Goal: Navigation & Orientation: Understand site structure

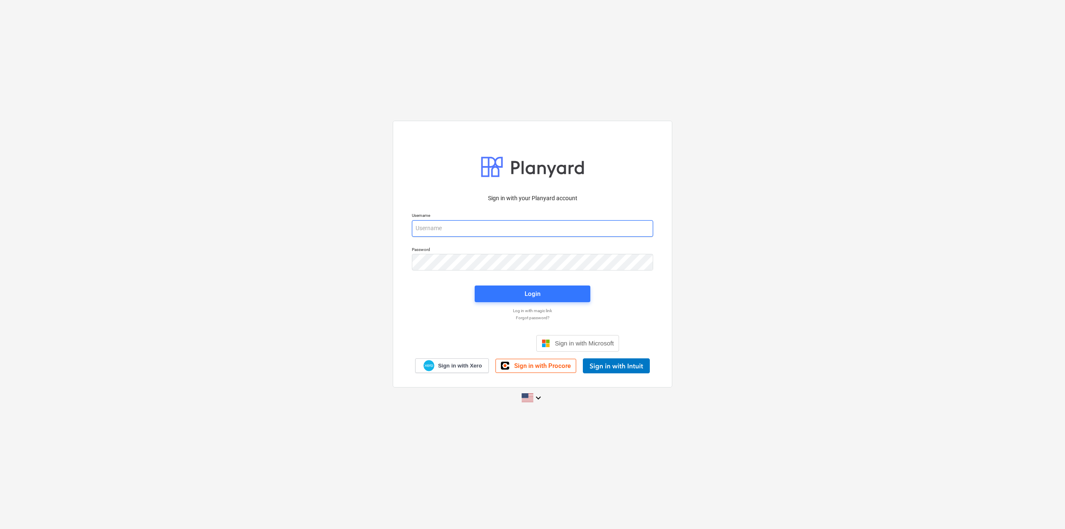
click at [531, 229] on input "email" at bounding box center [532, 228] width 241 height 17
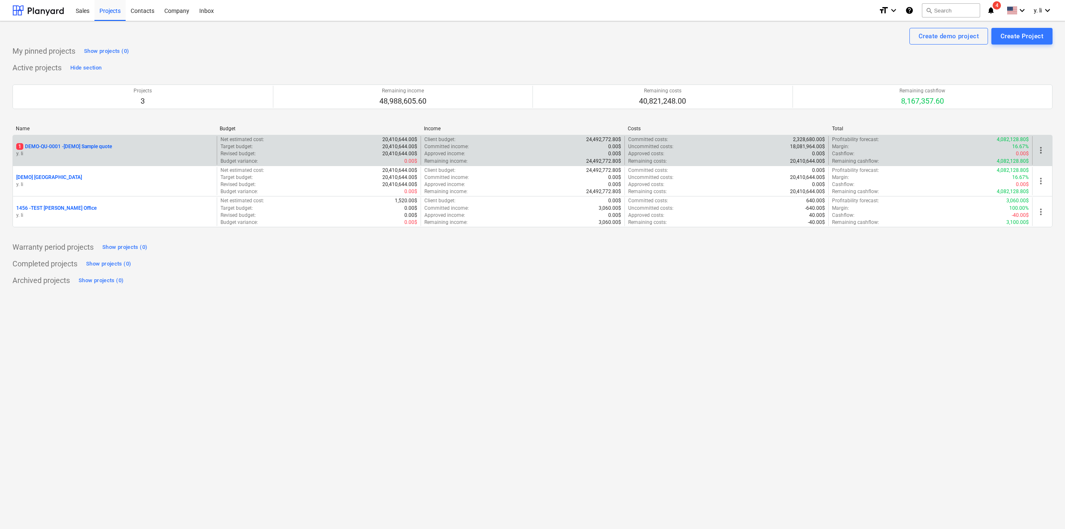
click at [89, 146] on p "1 DEMO-QU-0001 - [DEMO] Sample quote" at bounding box center [64, 146] width 96 height 7
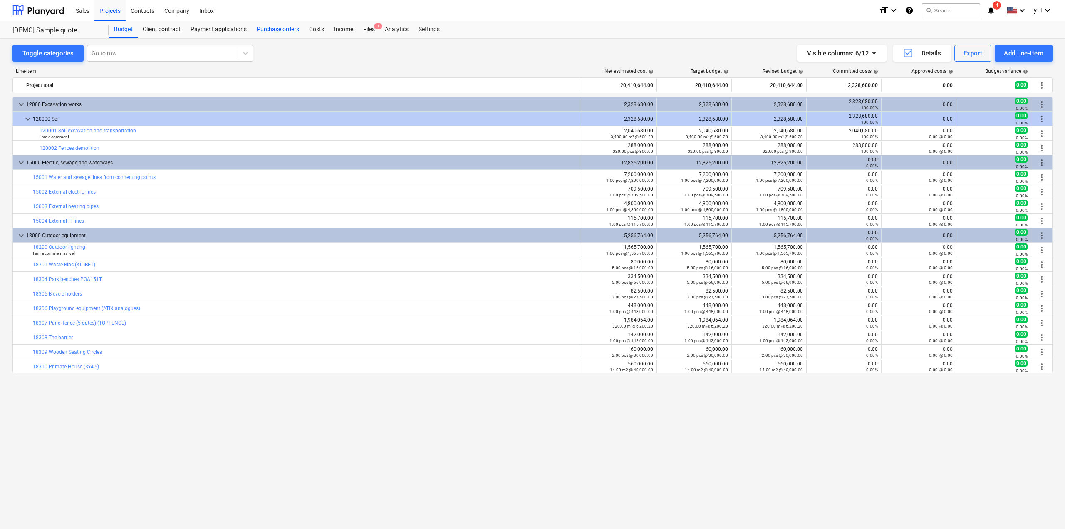
click at [287, 30] on div "Purchase orders" at bounding box center [278, 29] width 52 height 17
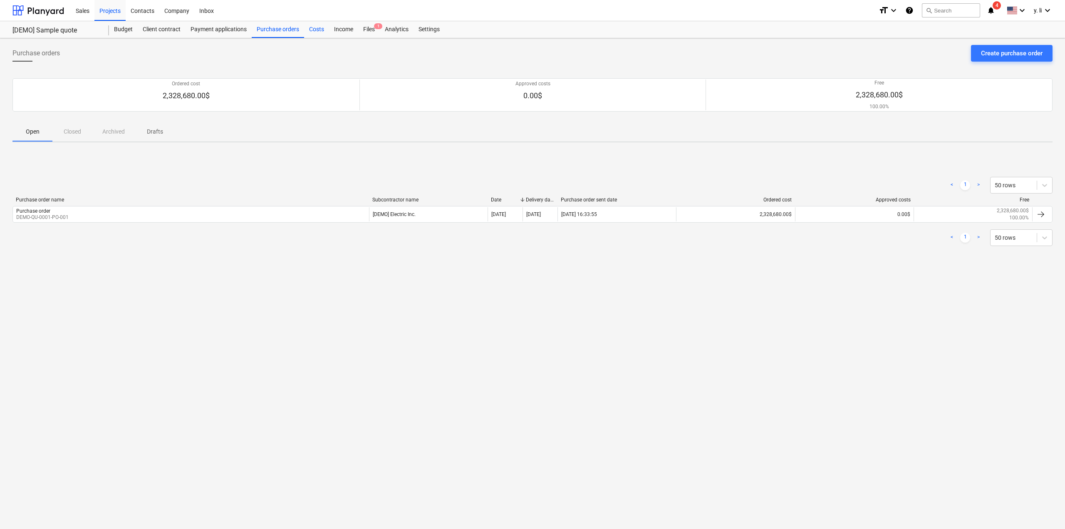
click at [310, 31] on div "Costs" at bounding box center [316, 29] width 25 height 17
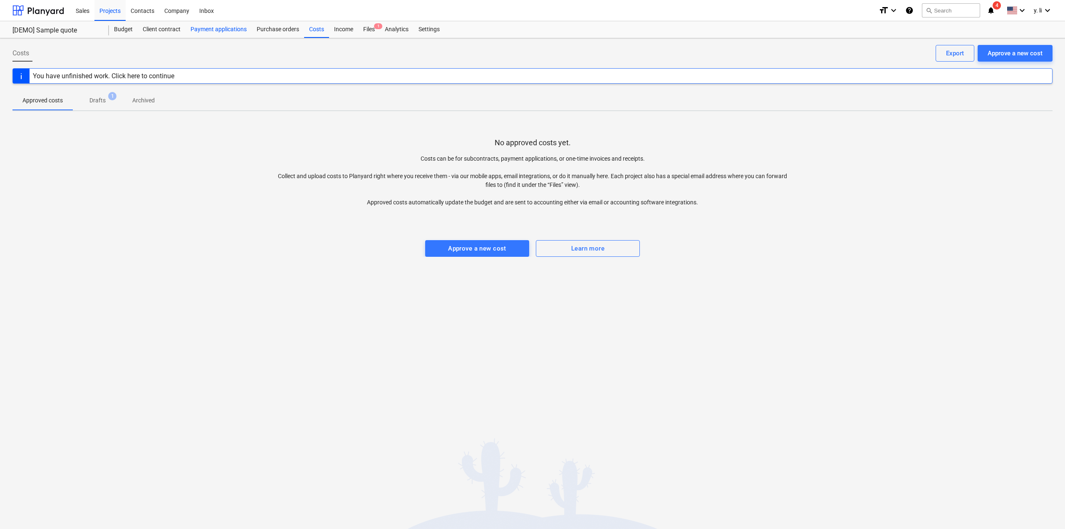
click at [228, 30] on div "Payment applications" at bounding box center [219, 29] width 66 height 17
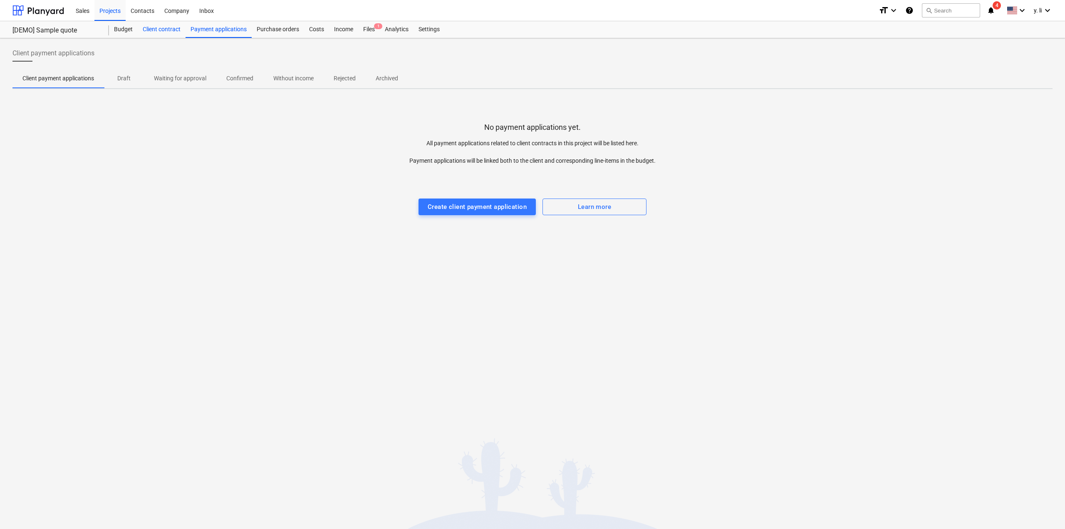
click at [156, 32] on div "Client contract" at bounding box center [162, 29] width 48 height 17
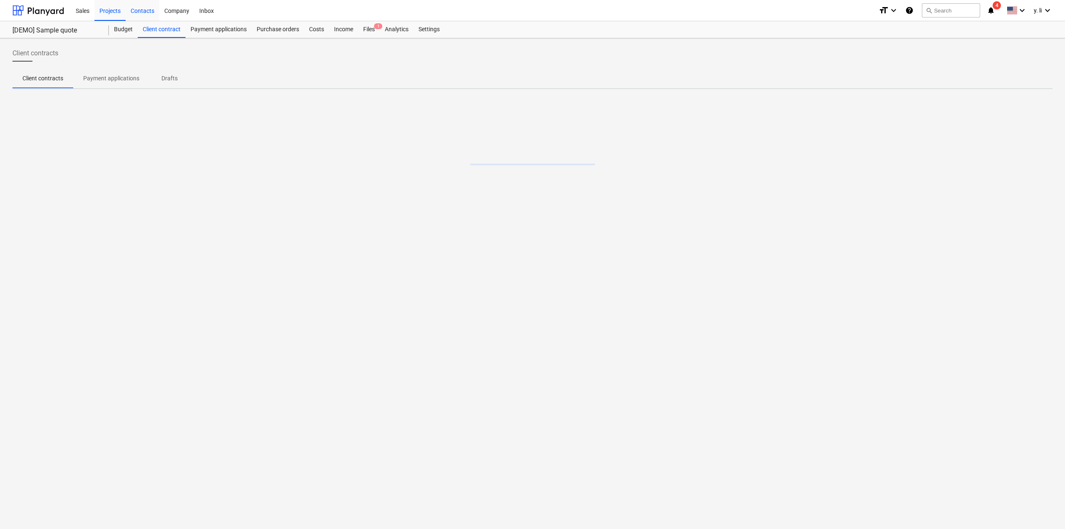
click at [146, 15] on div "Contacts" at bounding box center [143, 10] width 34 height 21
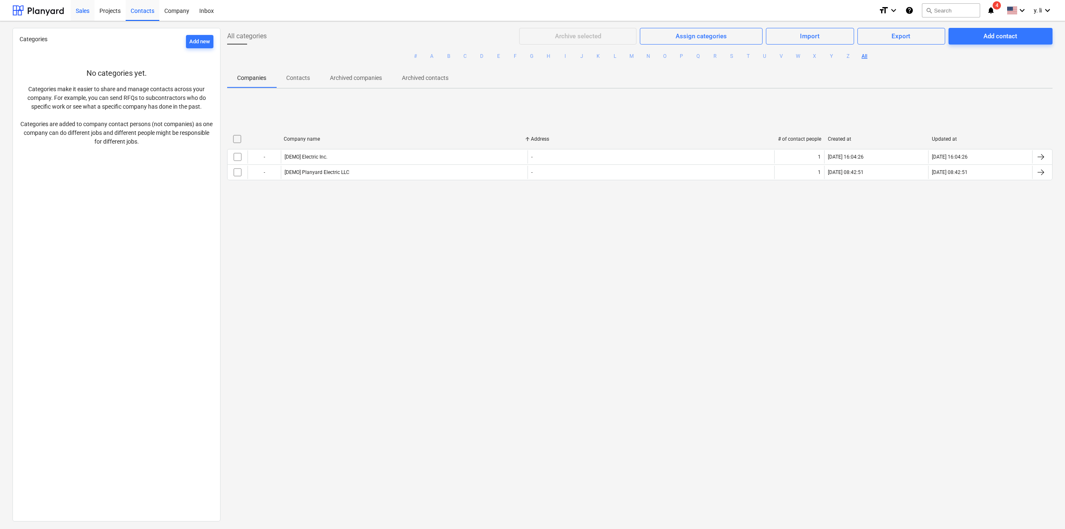
click at [79, 11] on div "Sales" at bounding box center [83, 10] width 24 height 21
